Goal: Entertainment & Leisure: Consume media (video, audio)

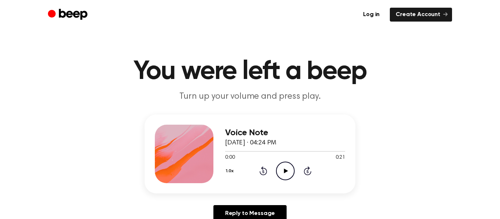
click at [255, 149] on div at bounding box center [285, 151] width 120 height 6
click at [279, 172] on icon "Play Audio" at bounding box center [285, 171] width 19 height 19
drag, startPoint x: 253, startPoint y: 153, endPoint x: 190, endPoint y: 165, distance: 64.0
click at [190, 165] on div "Voice Note [DATE] · 04:24 PM 0:06 0:21 Your browser does not support the [objec…" at bounding box center [250, 154] width 211 height 79
drag, startPoint x: 272, startPoint y: 151, endPoint x: 188, endPoint y: 158, distance: 84.1
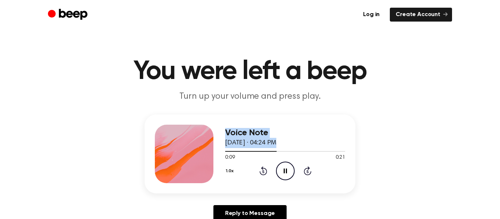
click at [188, 158] on div "Voice Note [DATE] · 04:24 PM 0:09 0:21 Your browser does not support the [objec…" at bounding box center [250, 154] width 211 height 79
click at [282, 167] on icon "Pause Audio" at bounding box center [285, 171] width 19 height 19
click at [264, 173] on icon "Rewind 5 seconds" at bounding box center [263, 171] width 8 height 10
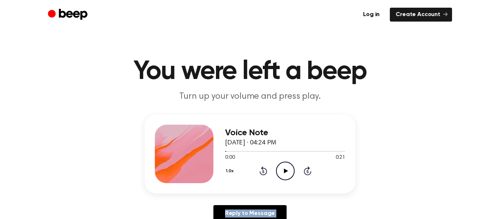
click at [264, 173] on icon "Rewind 5 seconds" at bounding box center [263, 171] width 8 height 10
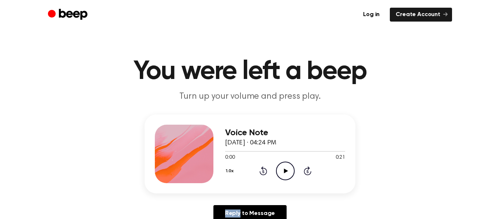
click at [264, 173] on icon "Rewind 5 seconds" at bounding box center [263, 171] width 8 height 10
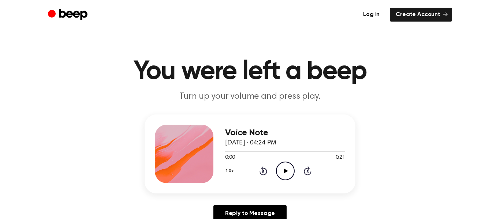
click at [264, 173] on icon "Rewind 5 seconds" at bounding box center [263, 171] width 8 height 10
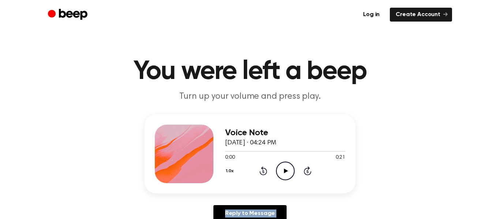
click at [264, 173] on icon "Rewind 5 seconds" at bounding box center [263, 171] width 8 height 10
click at [279, 174] on icon "Play Audio" at bounding box center [285, 171] width 19 height 19
